Goal: Contribute content: Add original content to the website for others to see

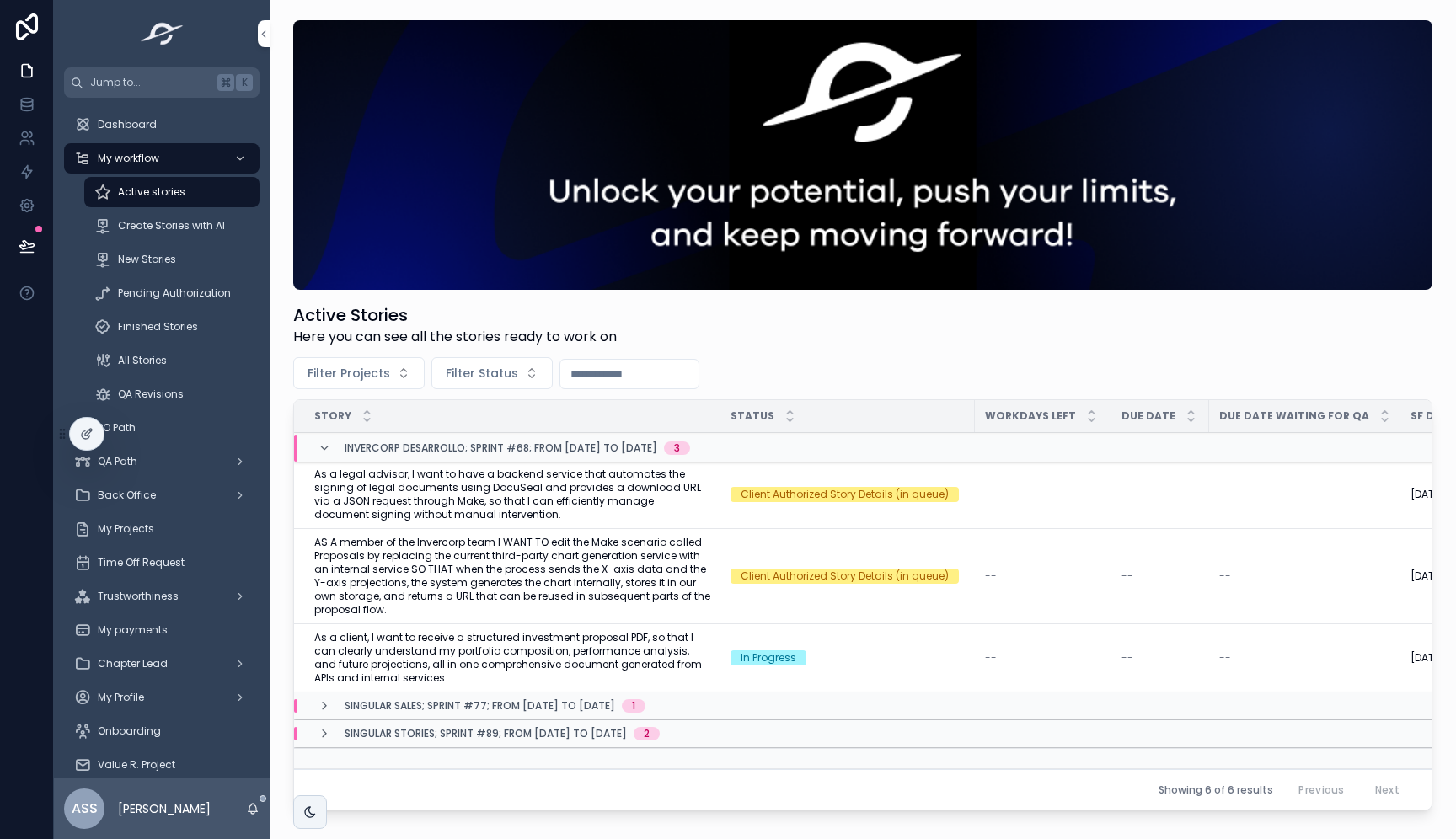
click at [152, 263] on span "New Stories" at bounding box center [146, 259] width 58 height 13
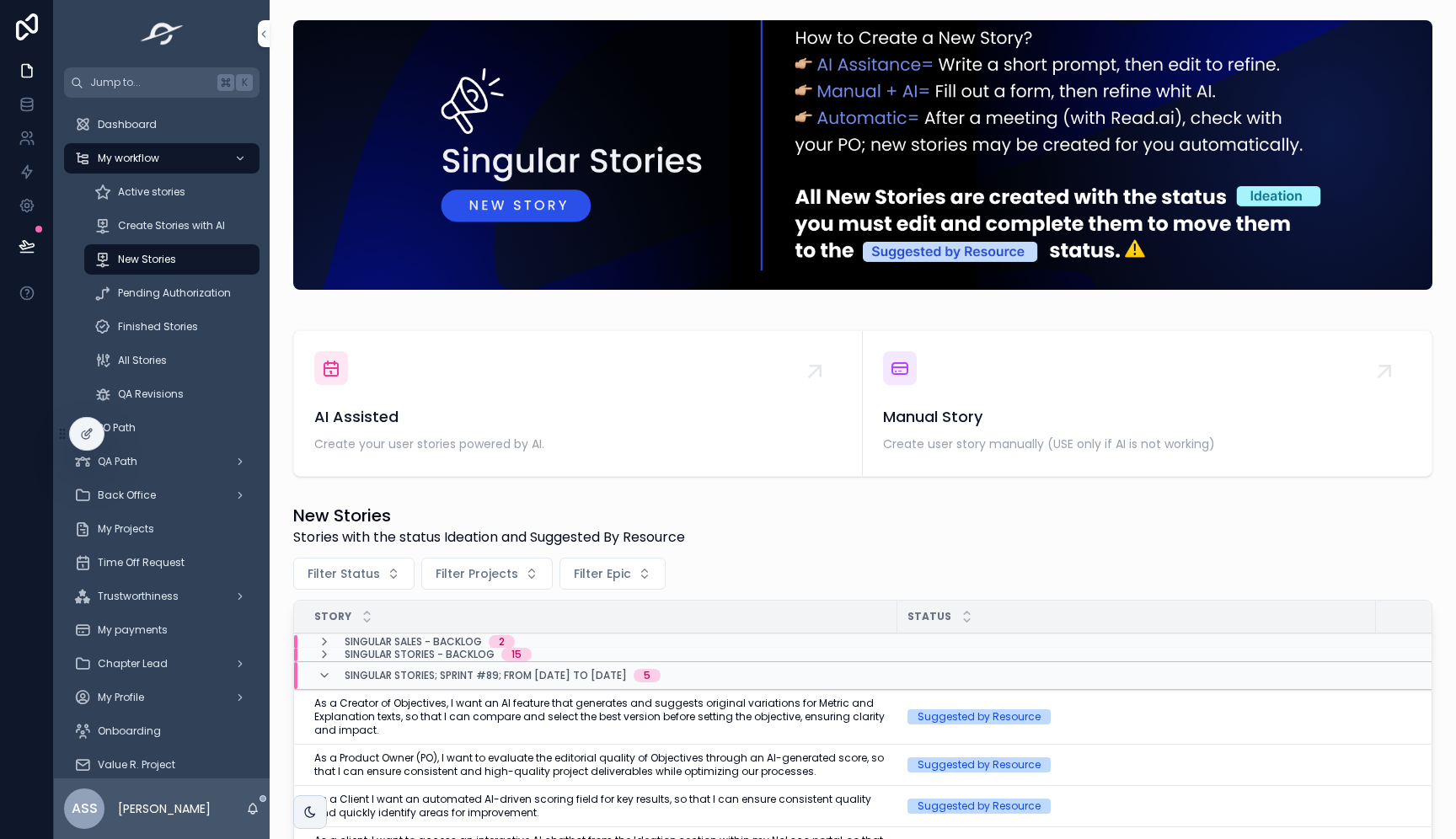
click at [644, 408] on span "AI Assisted" at bounding box center [578, 416] width 527 height 24
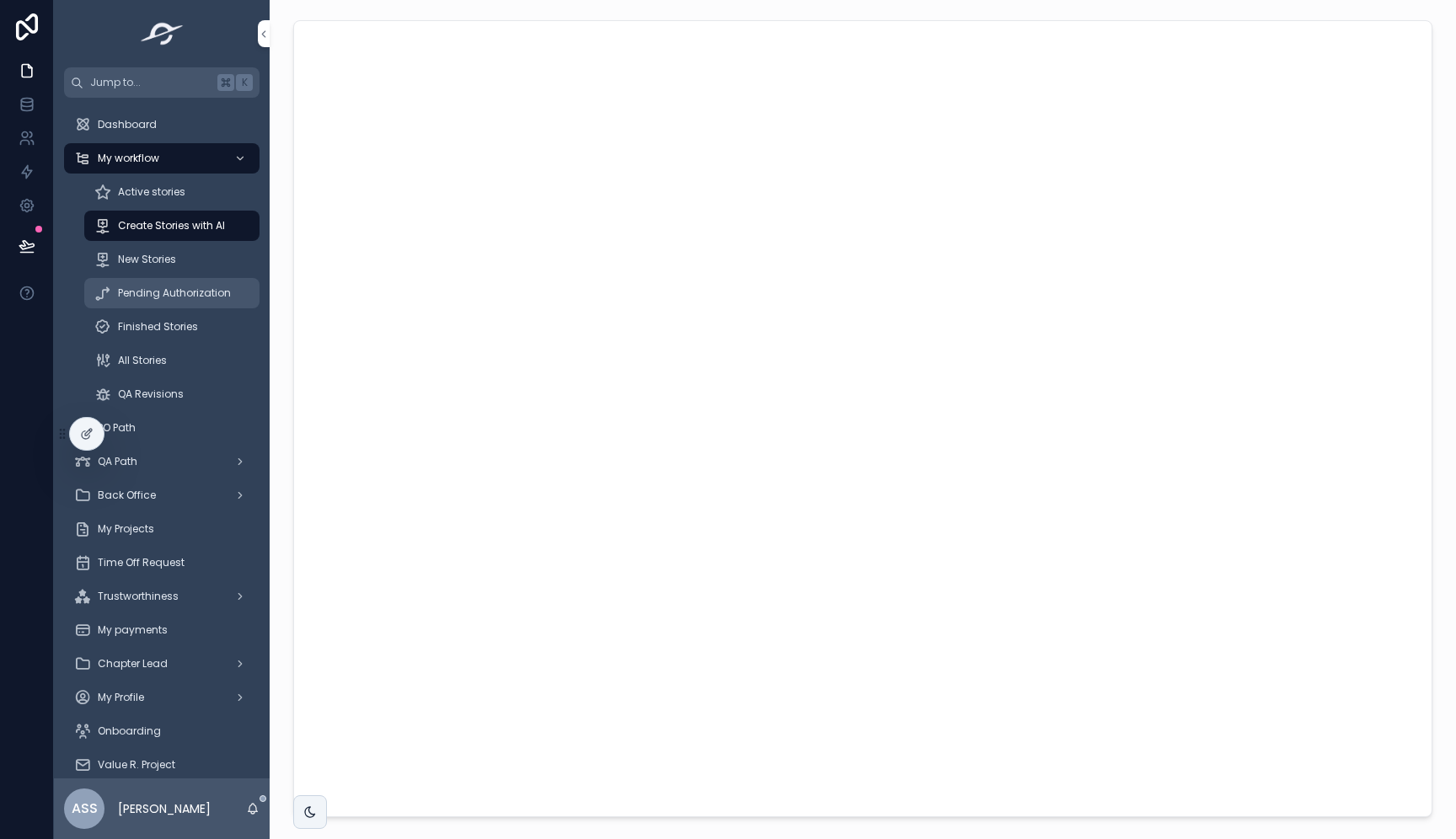
click at [168, 250] on div "New Stories" at bounding box center [171, 259] width 155 height 27
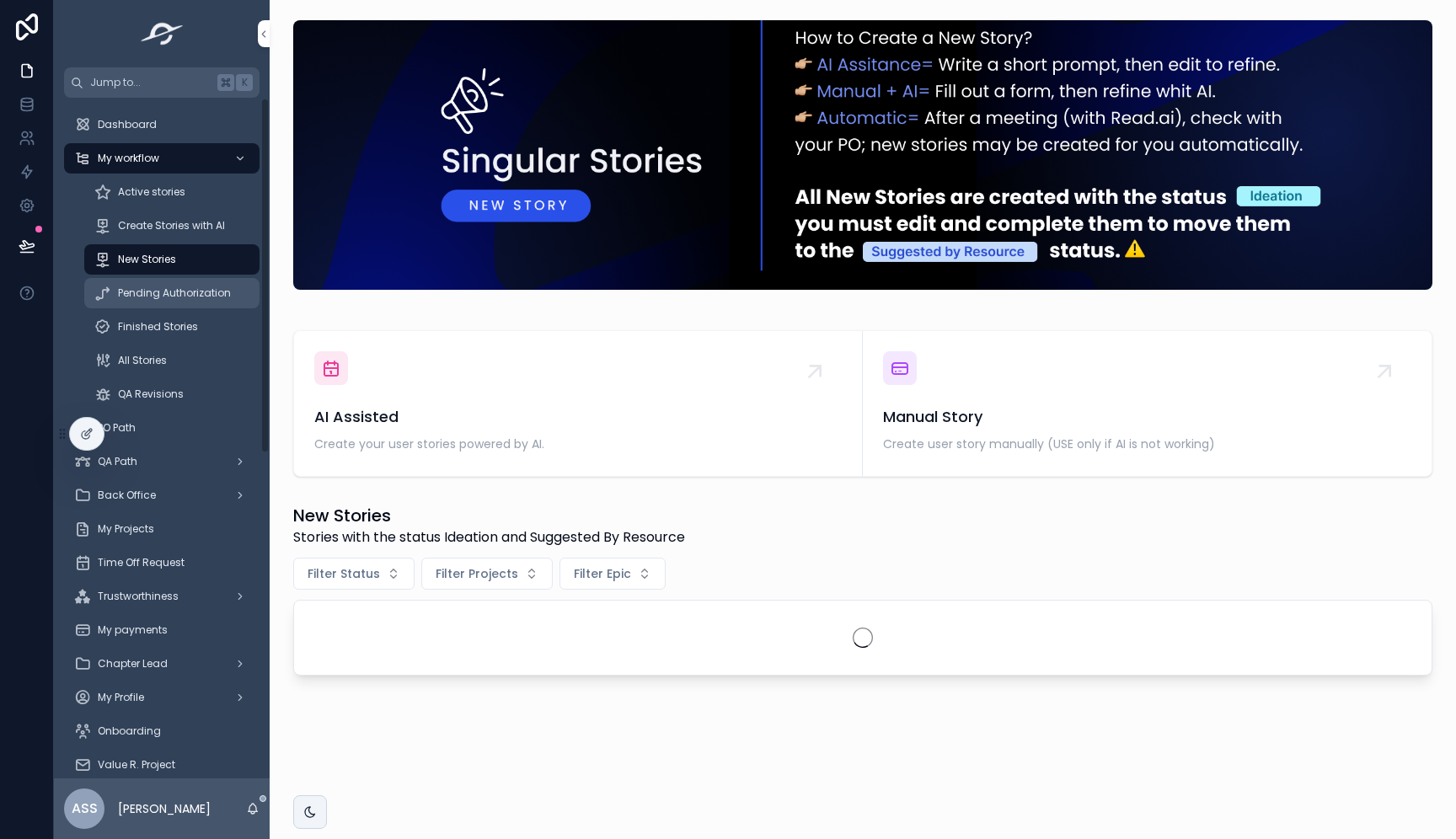
click at [179, 301] on div "Pending Authorization" at bounding box center [171, 293] width 155 height 27
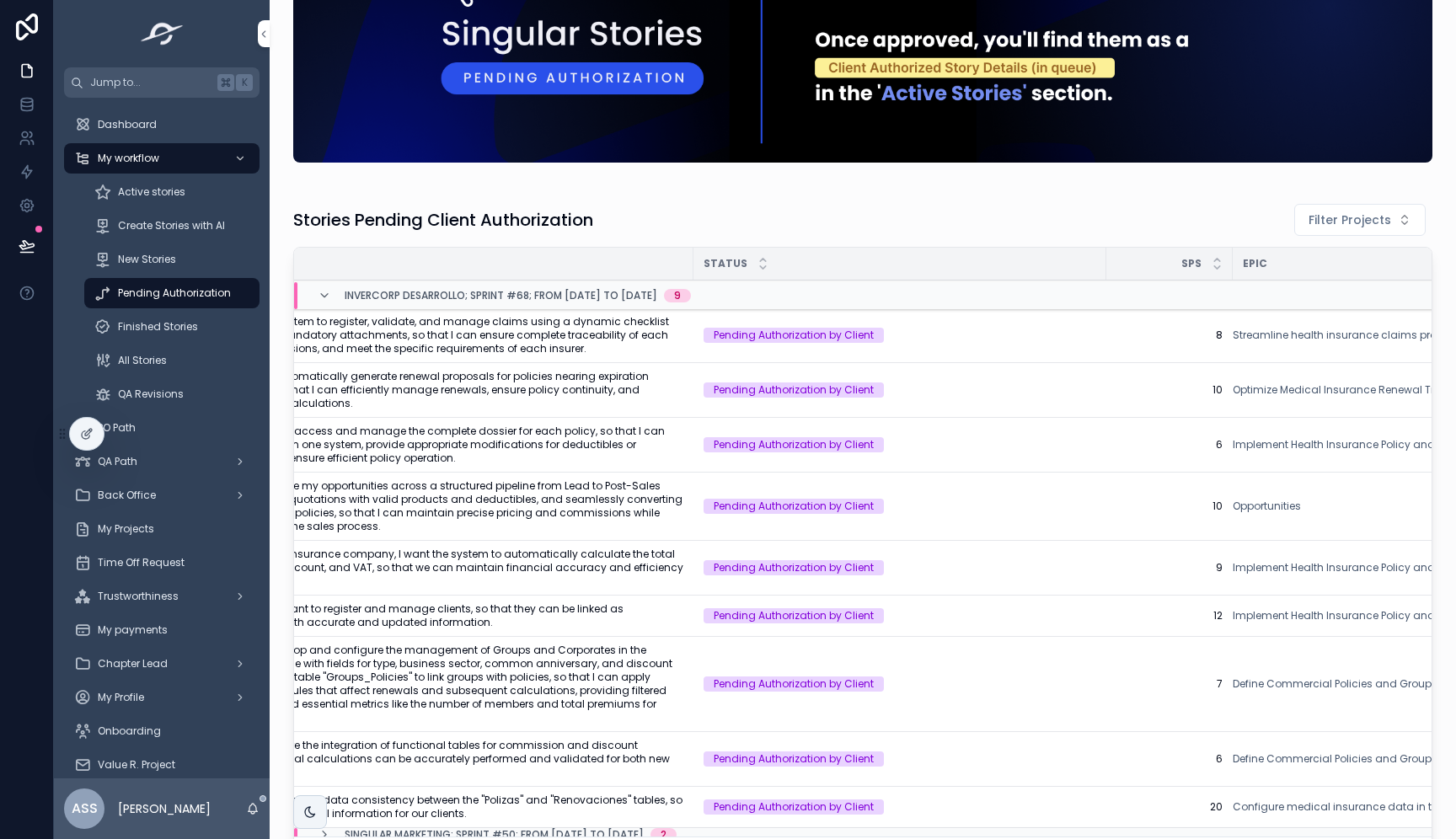
scroll to position [125, 0]
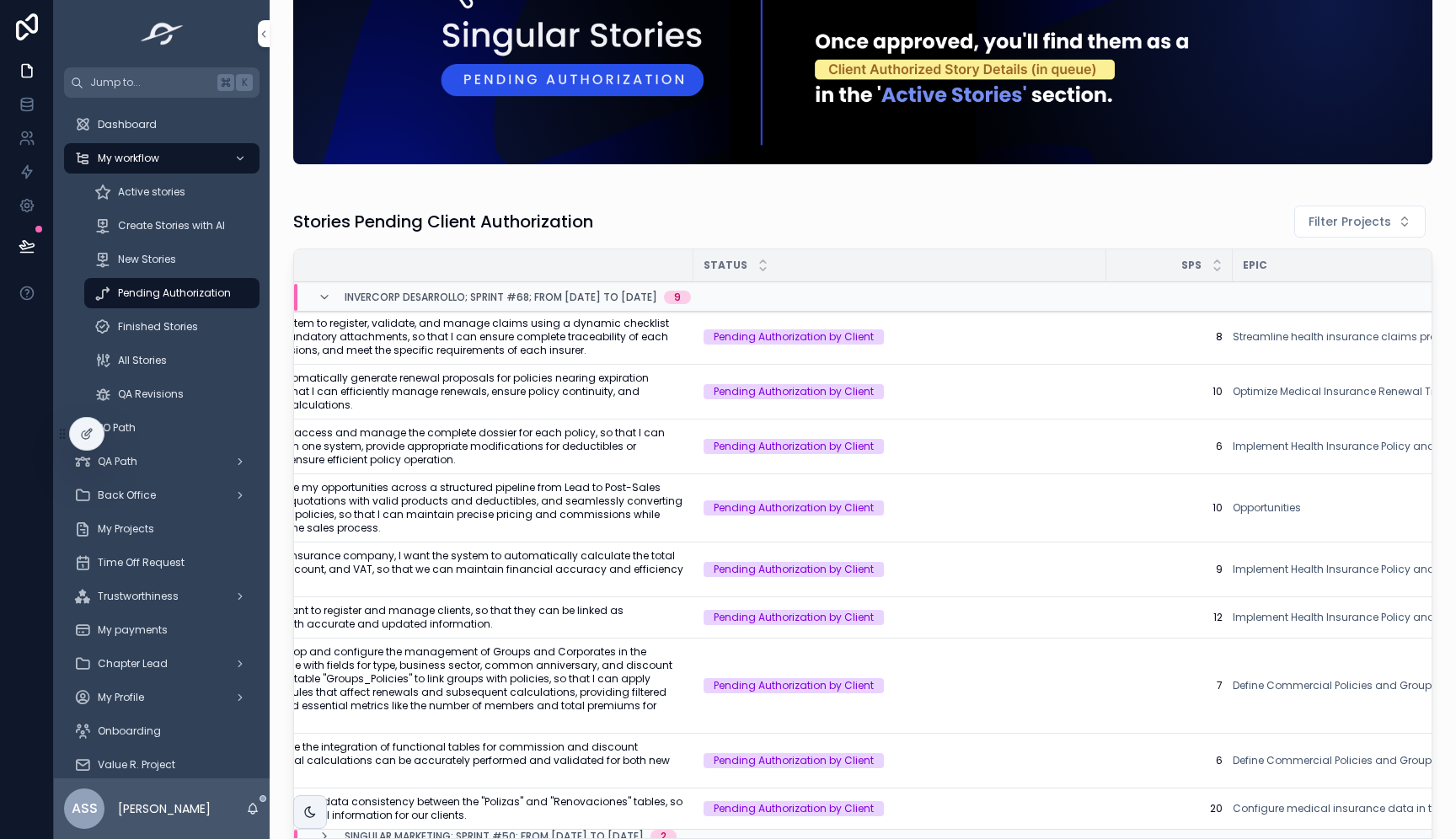
click at [1234, 327] on td "Streamline health insurance claims process" at bounding box center [1353, 337] width 241 height 55
